Goal: Task Accomplishment & Management: Use online tool/utility

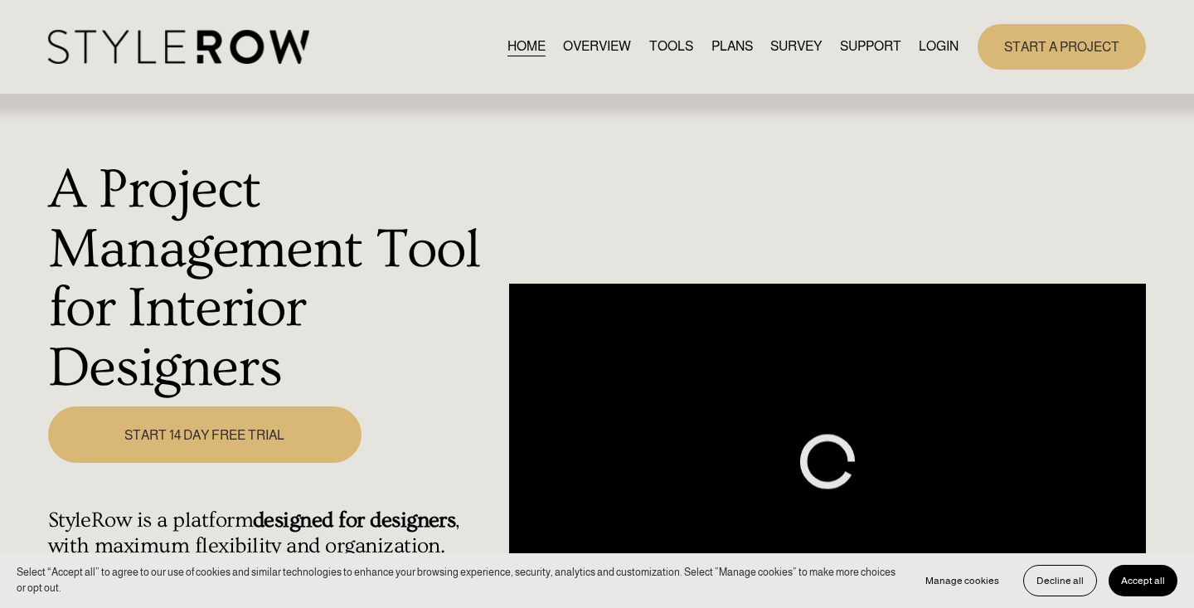
click at [949, 46] on link "LOGIN" at bounding box center [938, 47] width 40 height 22
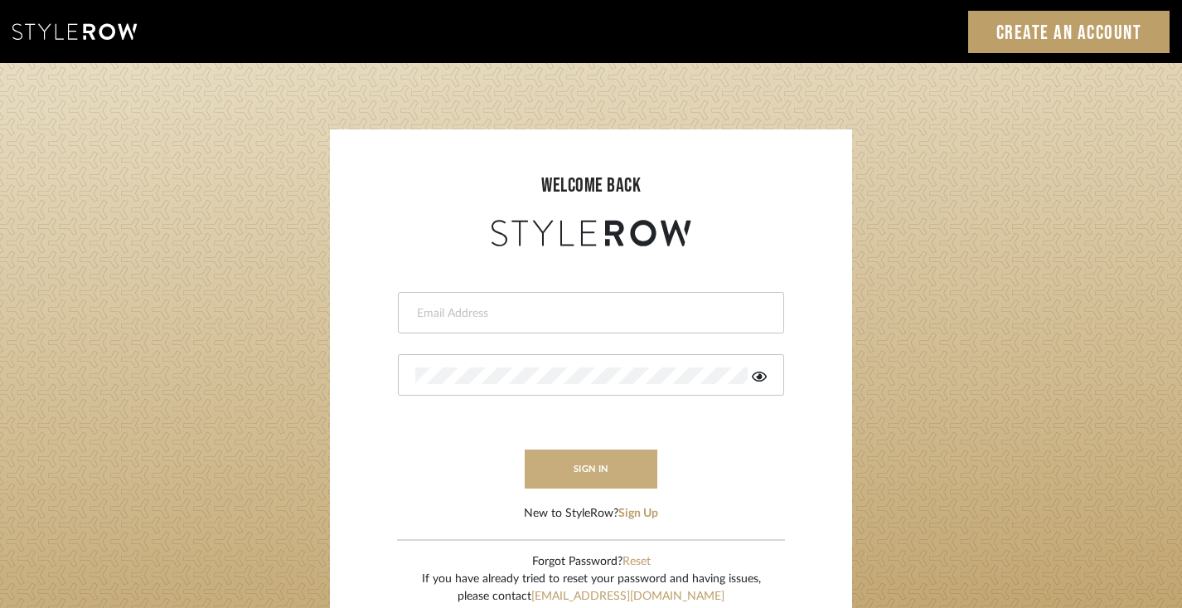
type input "[PERSON_NAME][EMAIL_ADDRESS][DOMAIN_NAME]"
click at [572, 474] on button "sign in" at bounding box center [591, 468] width 133 height 39
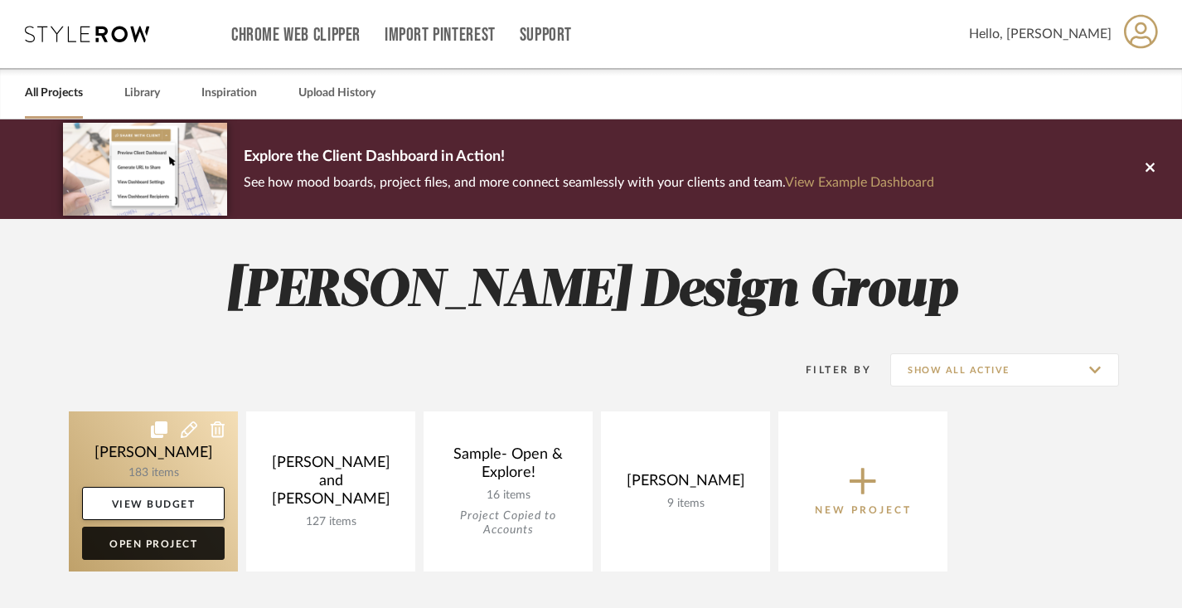
click at [153, 541] on link "Open Project" at bounding box center [153, 542] width 143 height 33
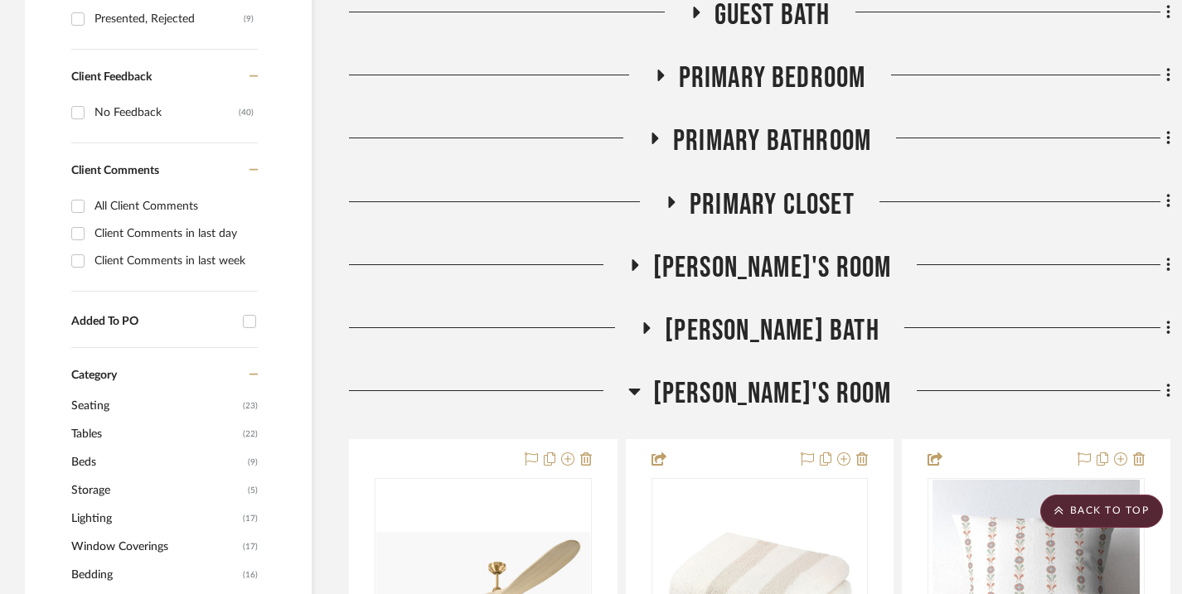
scroll to position [967, 0]
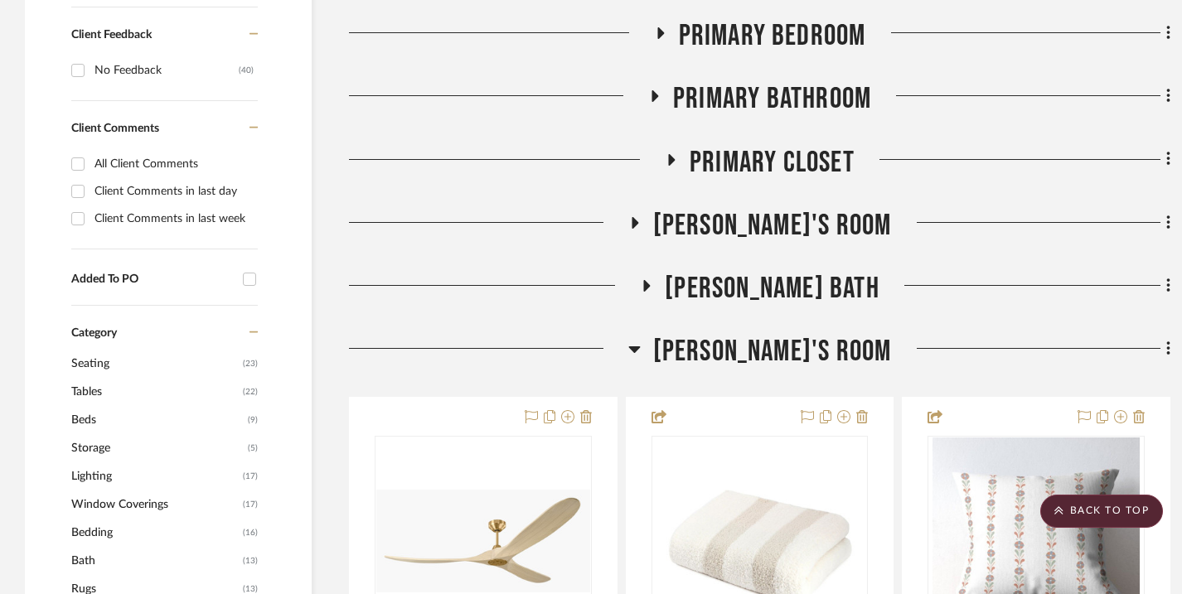
click at [651, 292] on icon at bounding box center [647, 286] width 7 height 12
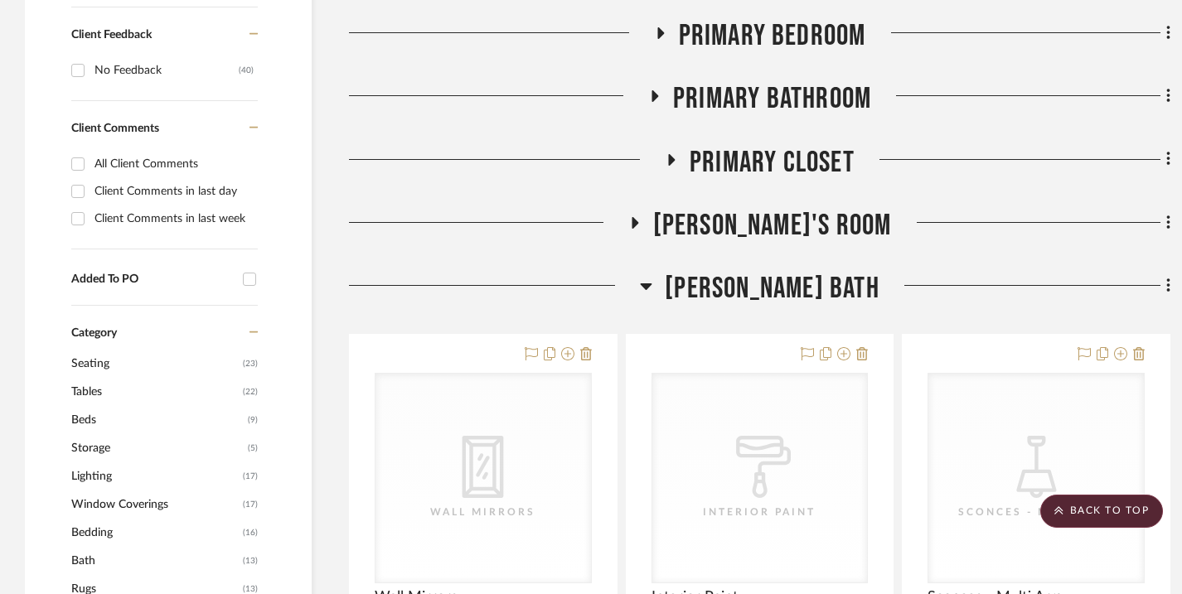
click at [652, 290] on icon at bounding box center [647, 286] width 12 height 7
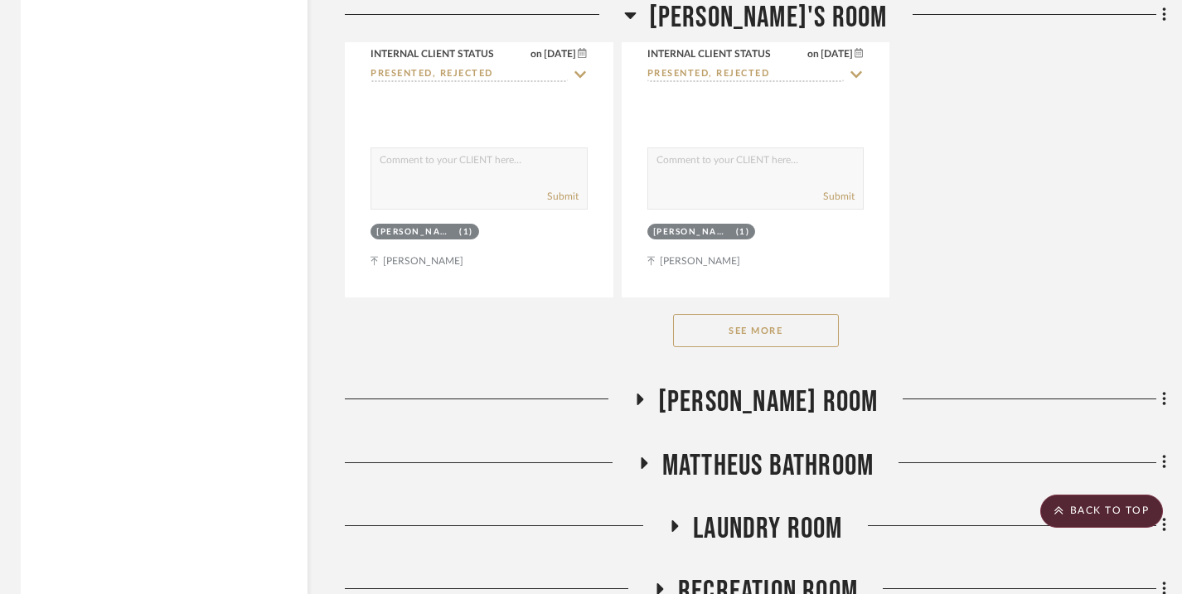
scroll to position [3267, 4]
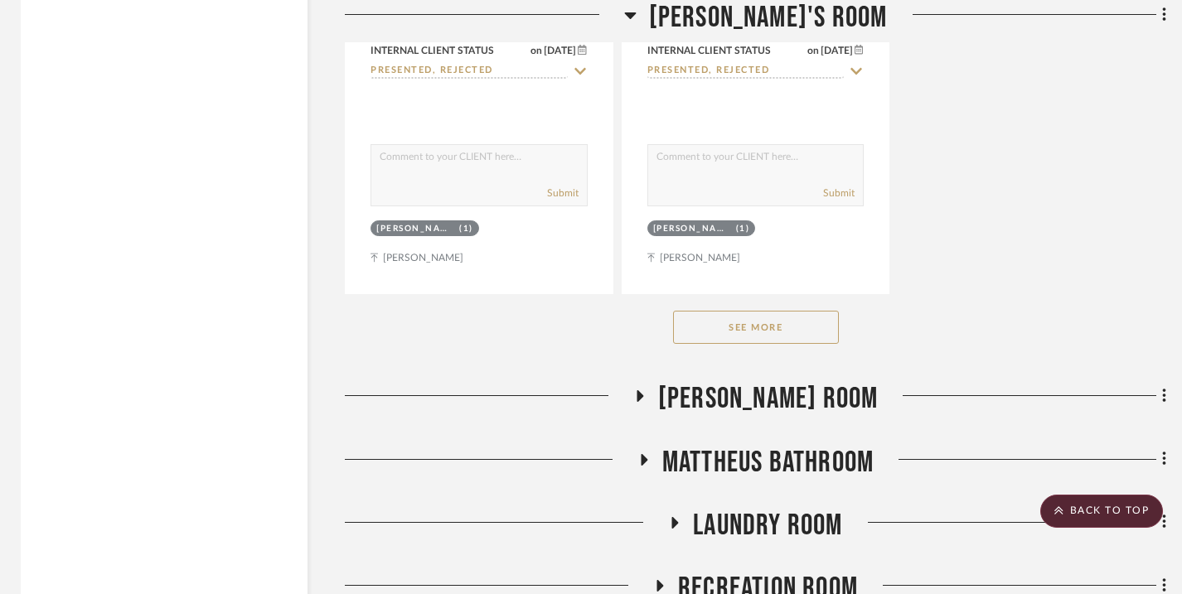
click at [777, 344] on button "See More" at bounding box center [756, 327] width 166 height 33
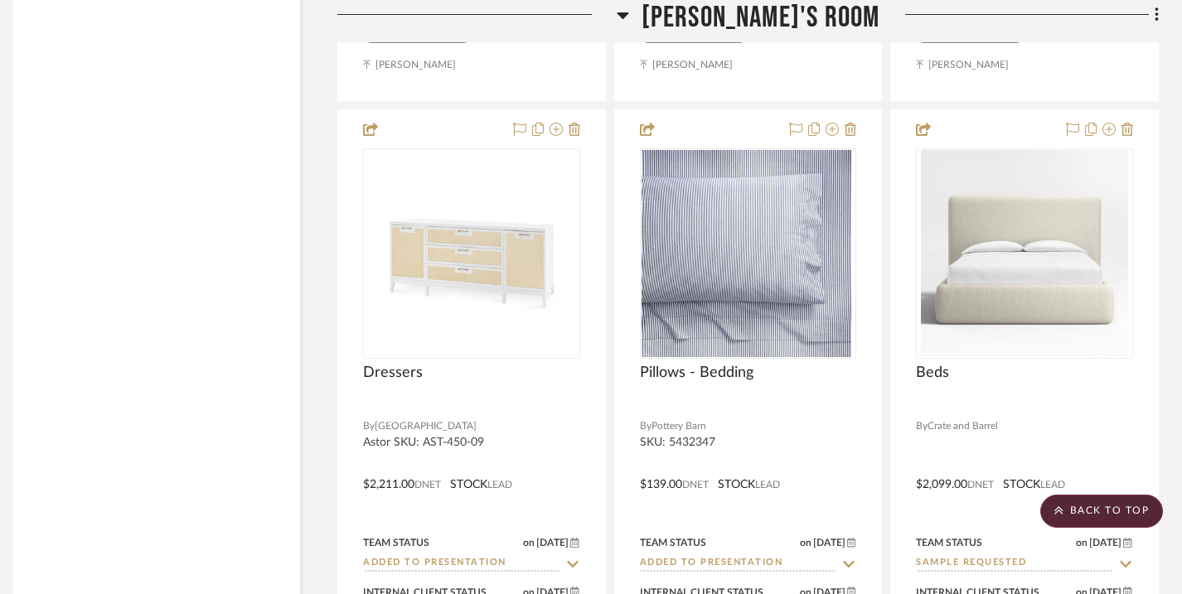
scroll to position [7164, 12]
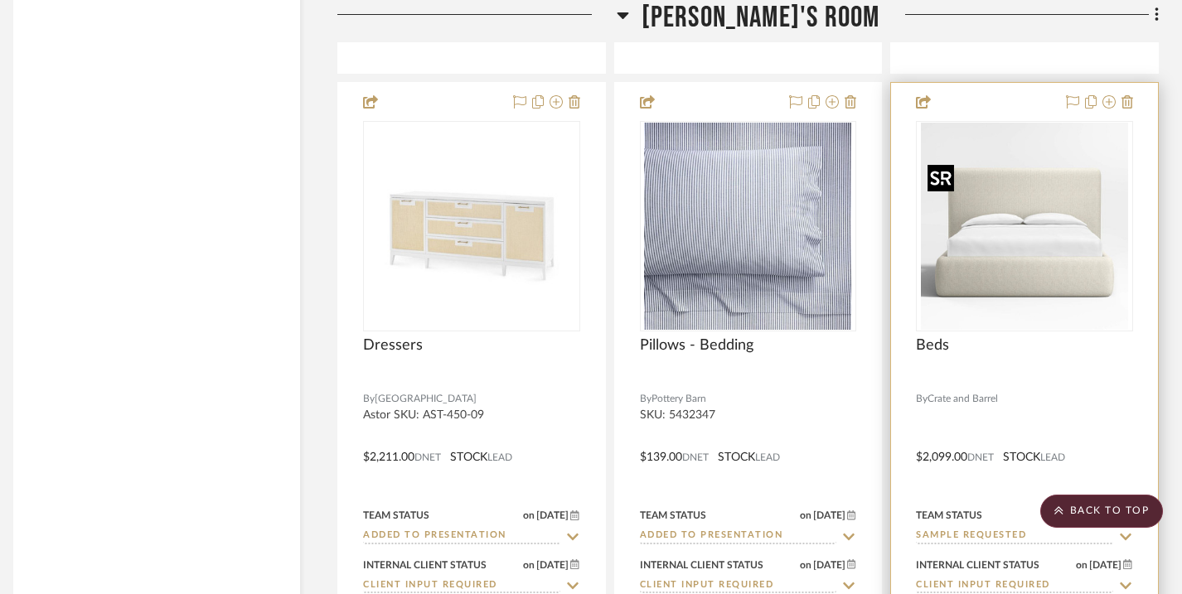
click at [1039, 307] on img "0" at bounding box center [1024, 226] width 207 height 207
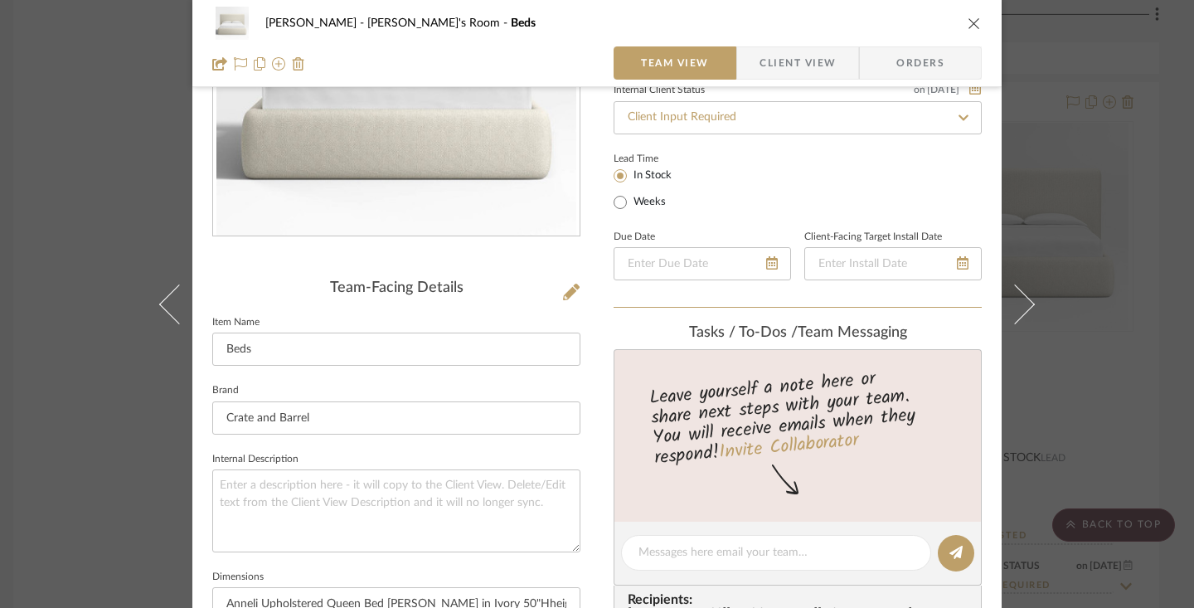
scroll to position [249, 0]
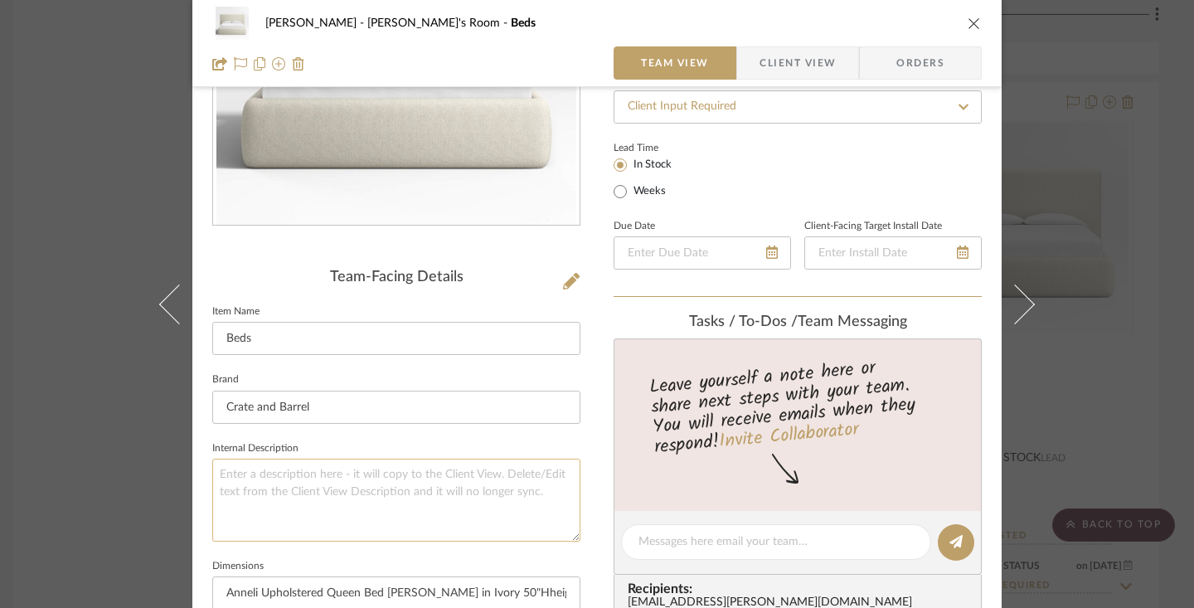
click at [460, 487] on textarea at bounding box center [396, 499] width 368 height 82
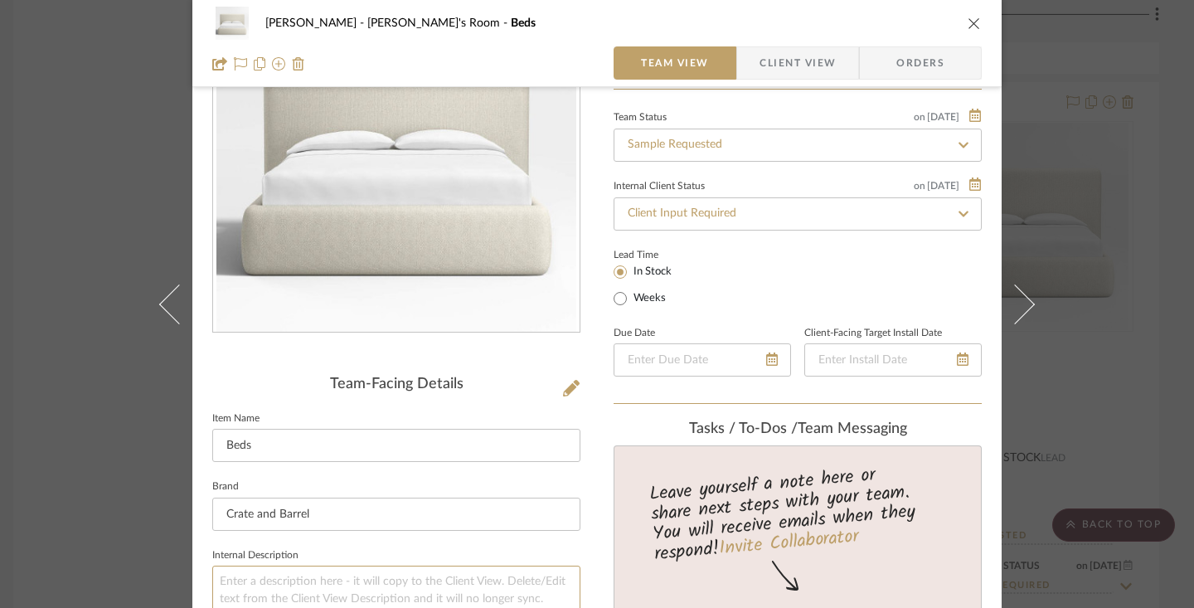
scroll to position [70, 0]
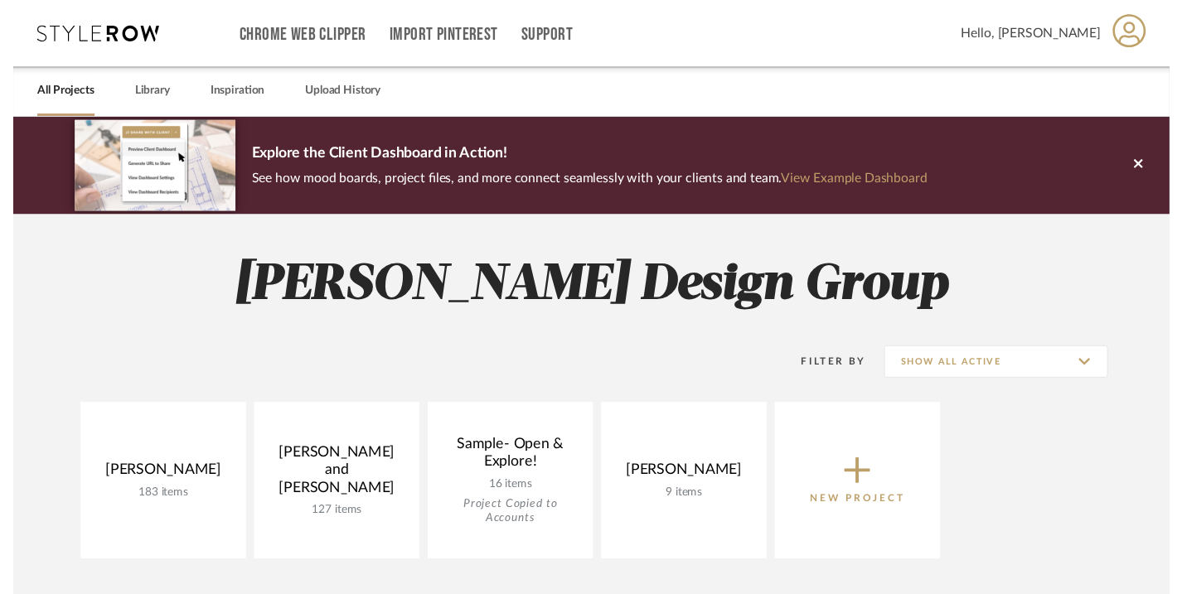
scroll to position [48, 0]
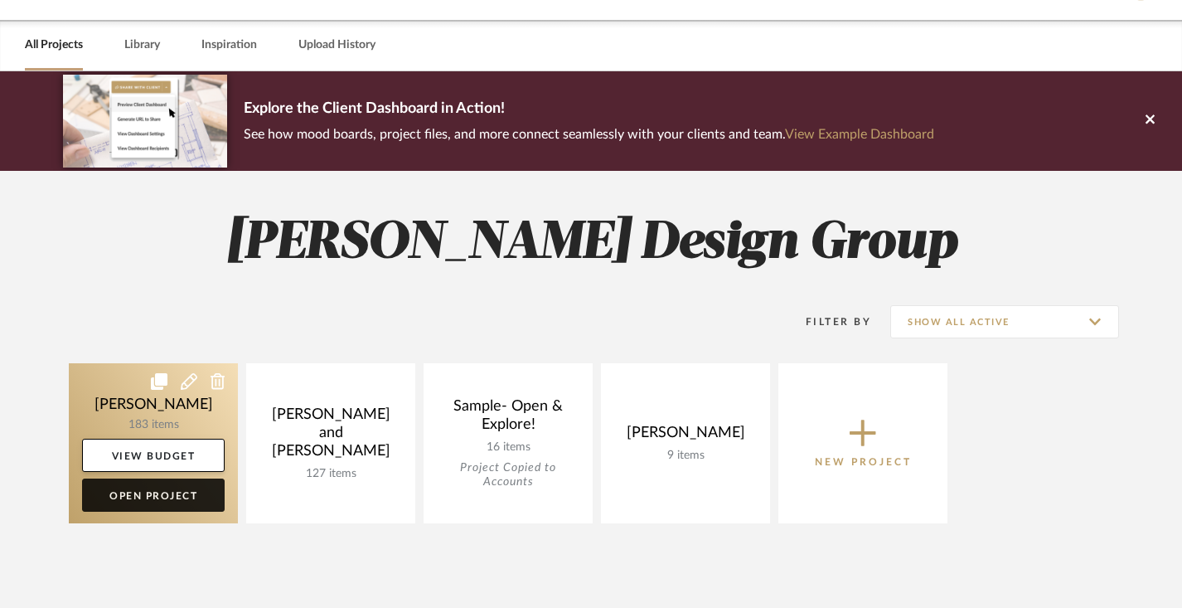
click at [155, 499] on link "Open Project" at bounding box center [153, 494] width 143 height 33
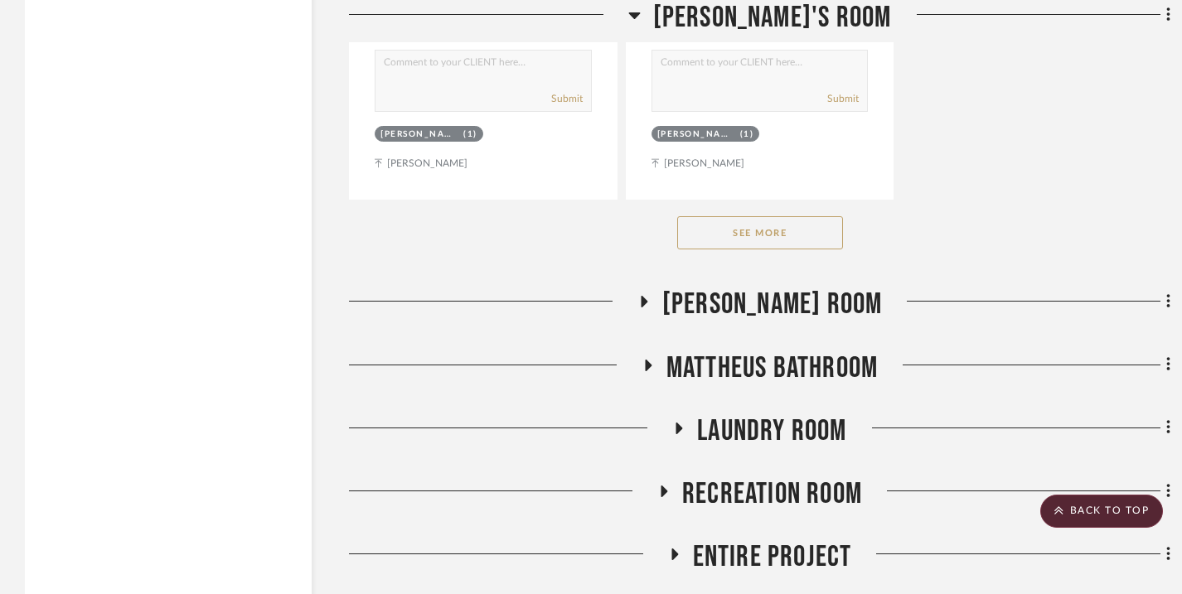
scroll to position [3363, 0]
click at [701, 249] on button "See More" at bounding box center [760, 232] width 166 height 33
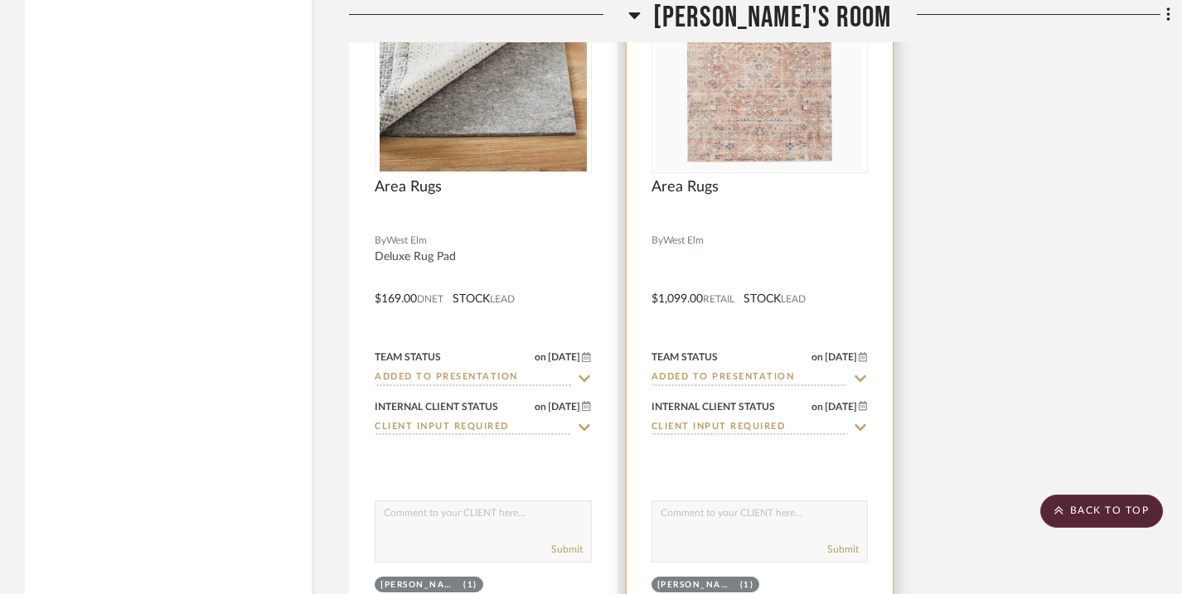
scroll to position [8070, 0]
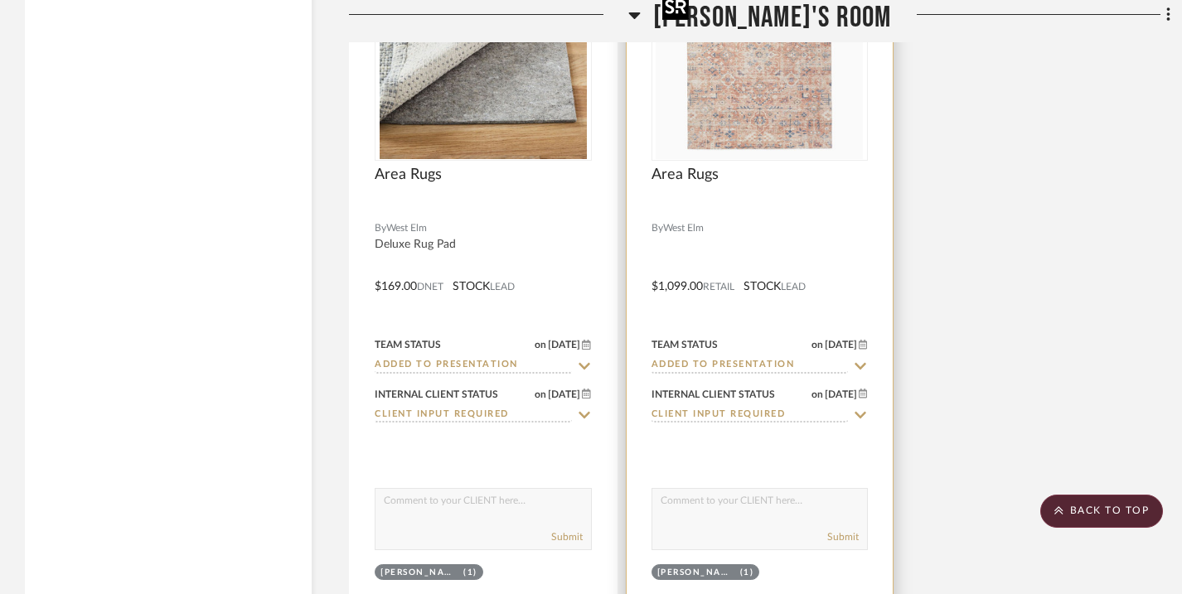
click at [0, 0] on img at bounding box center [0, 0] width 0 height 0
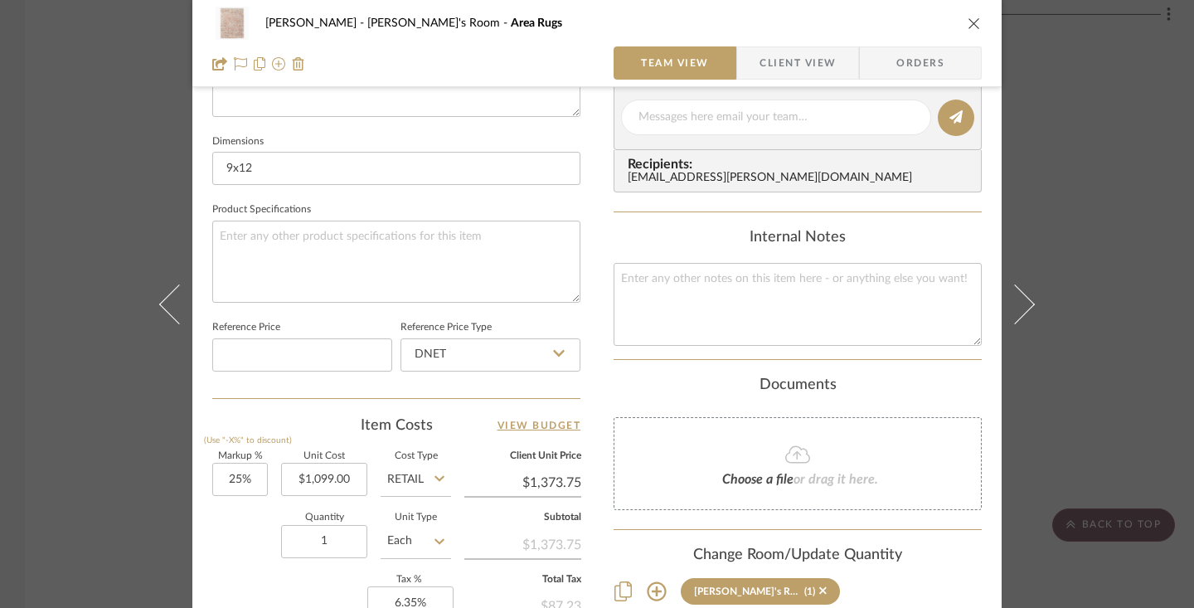
scroll to position [676, 0]
